Goal: Entertainment & Leisure: Browse casually

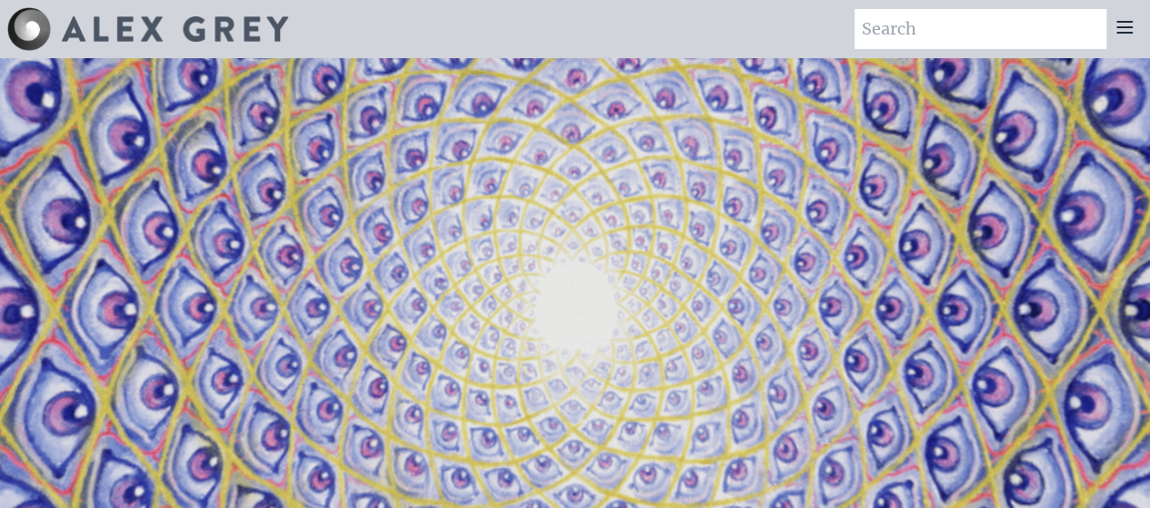
click at [1117, 30] on icon at bounding box center [1125, 27] width 22 height 22
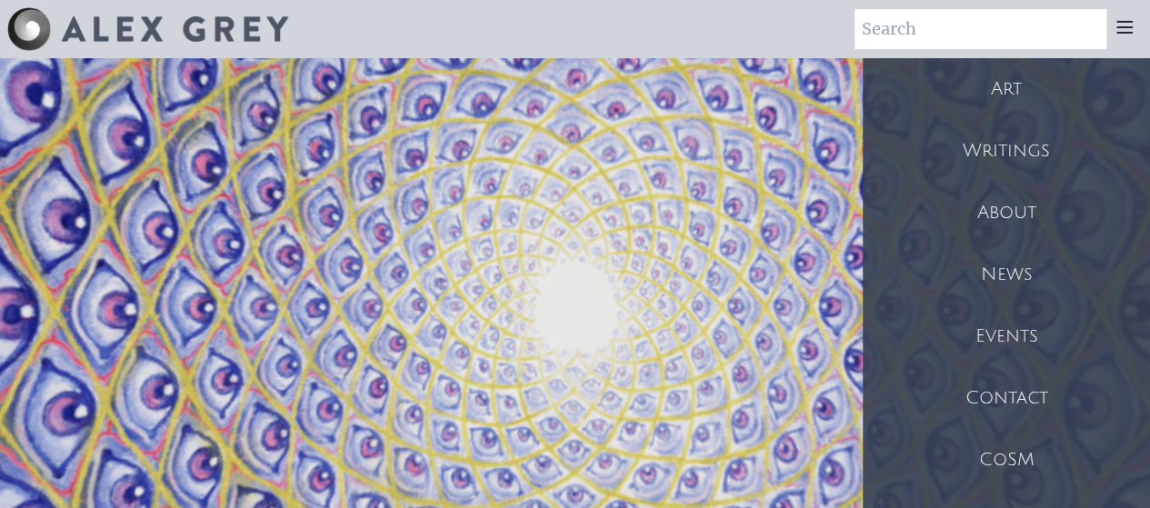
click at [1051, 80] on div "Art" at bounding box center [1006, 89] width 287 height 62
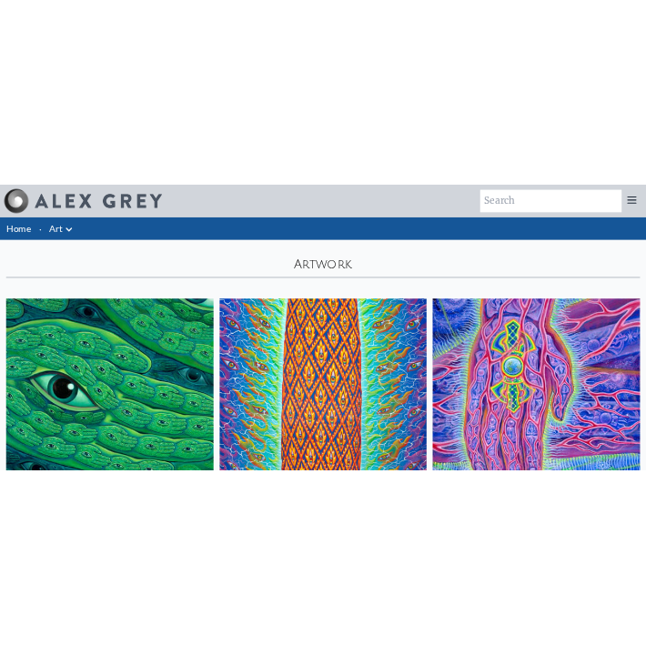
scroll to position [366, 0]
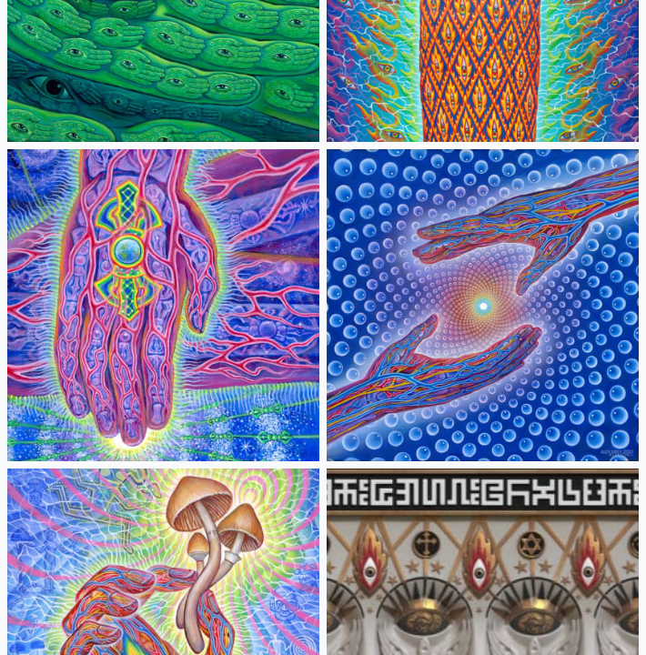
click at [222, 507] on img at bounding box center [163, 624] width 312 height 312
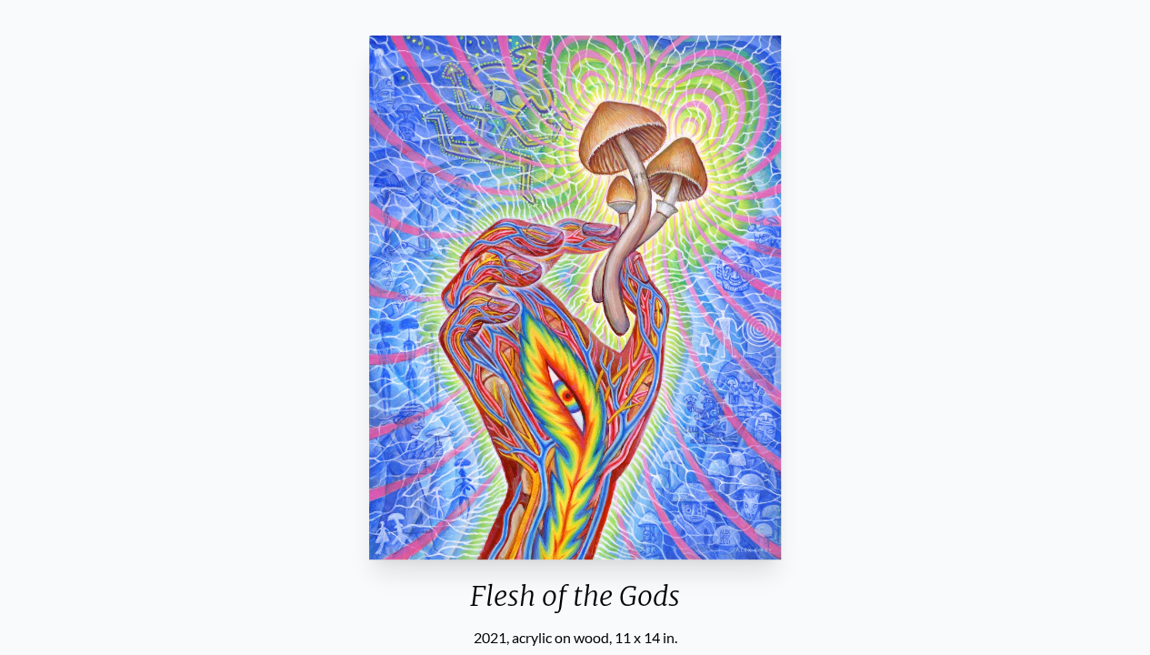
scroll to position [100, 0]
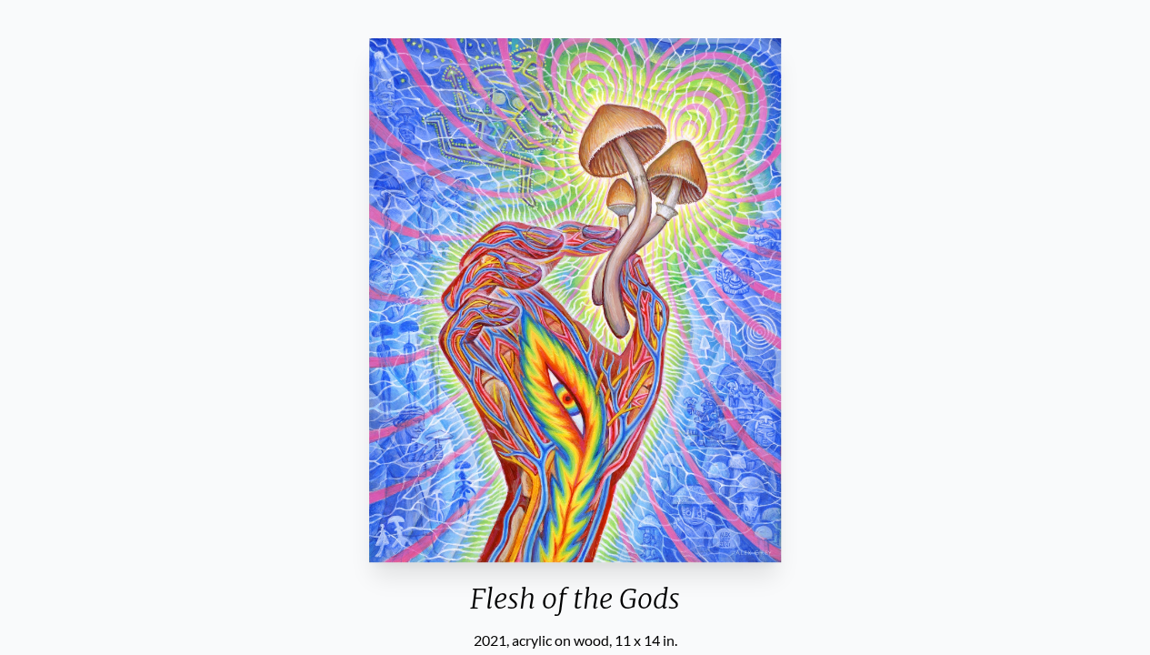
click at [588, 64] on img "2 / 22" at bounding box center [574, 300] width 411 height 524
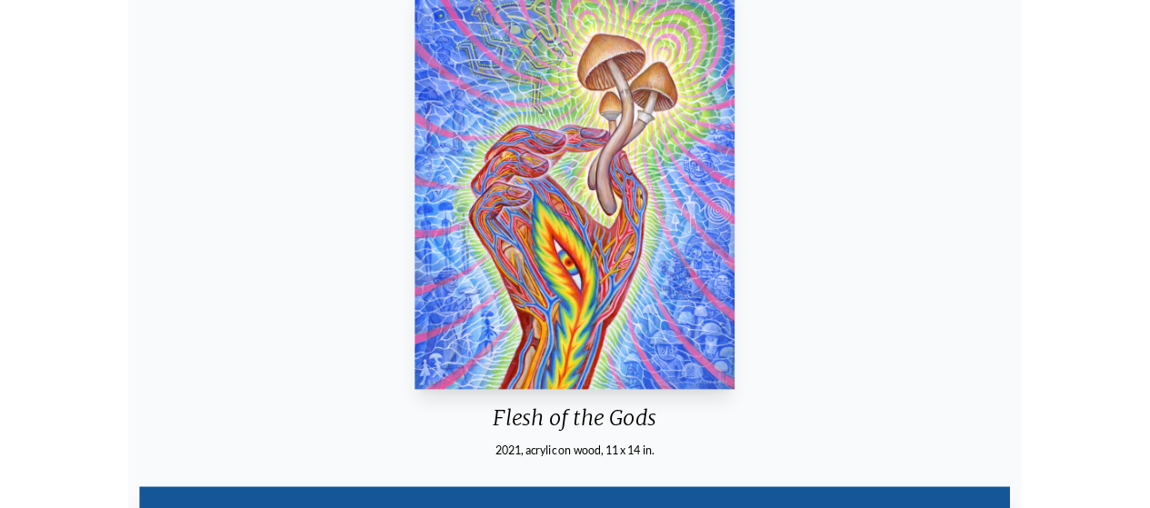
scroll to position [173, 0]
